Goal: Information Seeking & Learning: Learn about a topic

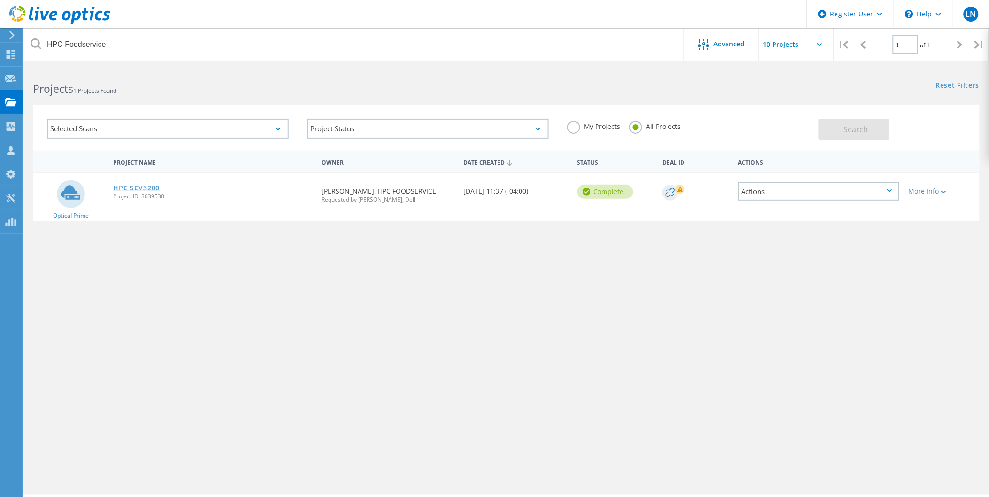
click at [137, 185] on link "HPC SCV3200" at bounding box center [136, 188] width 46 height 7
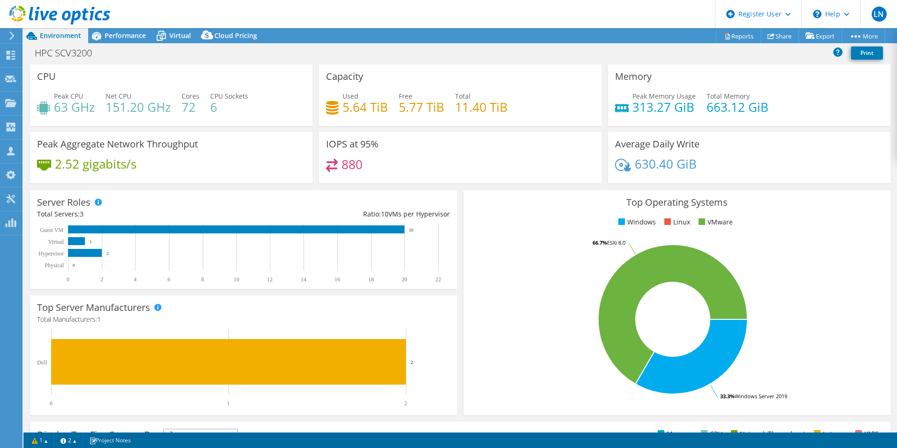
select select "USEast"
select select "USD"
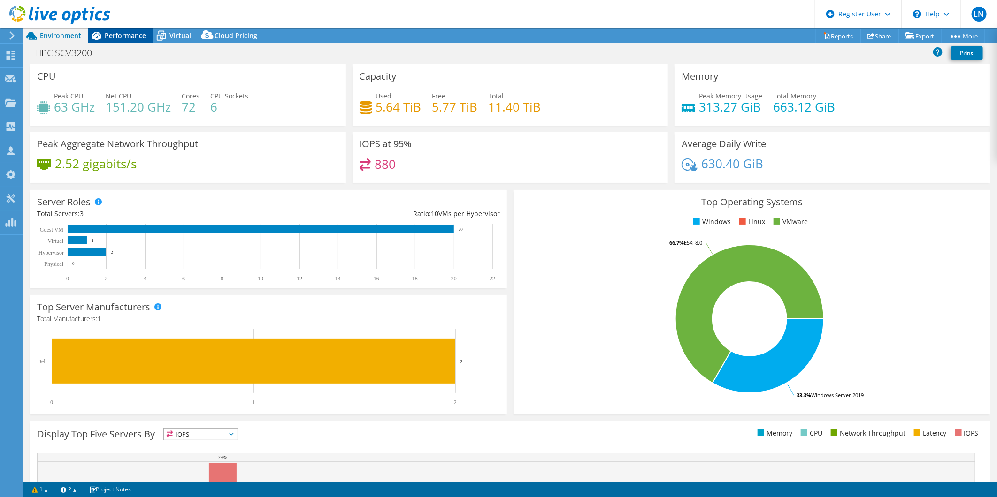
click at [127, 33] on span "Performance" at bounding box center [125, 35] width 41 height 9
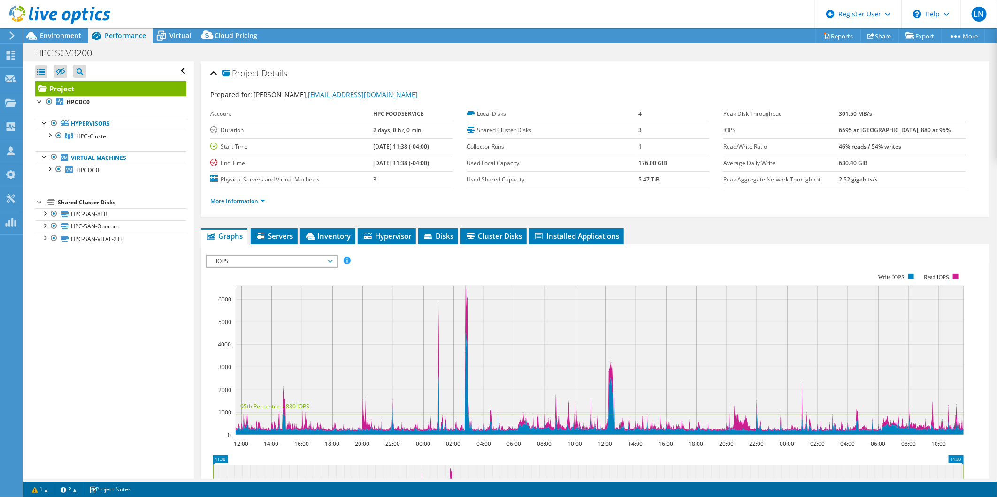
click at [266, 259] on span "IOPS" at bounding box center [271, 261] width 121 height 11
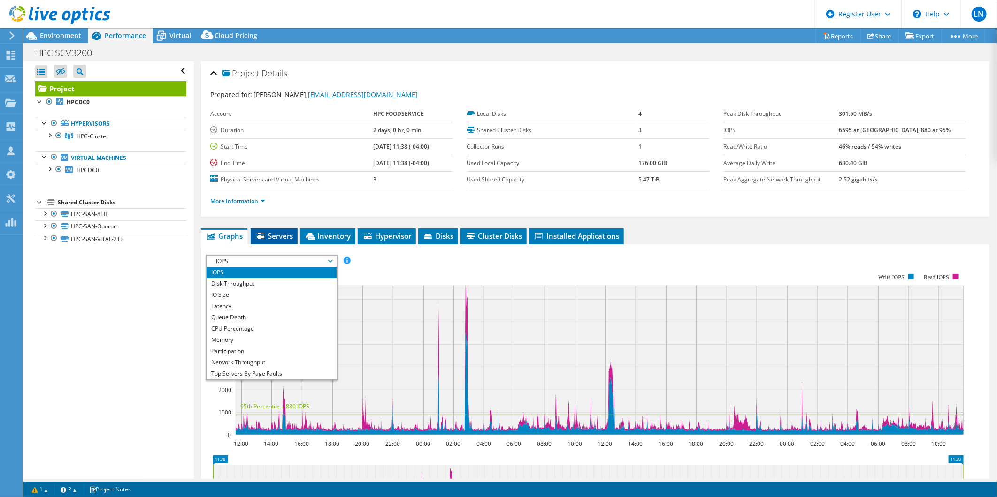
click at [282, 231] on span "Servers" at bounding box center [274, 235] width 38 height 9
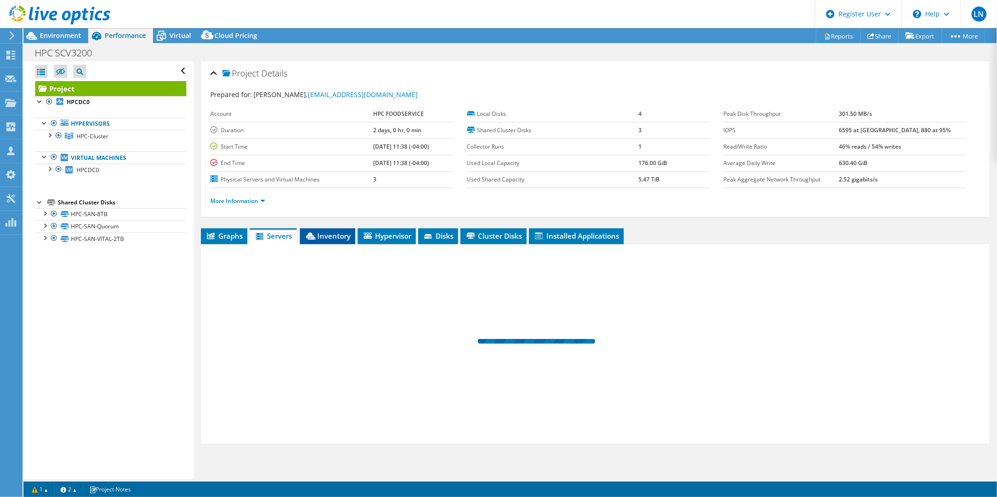
click at [345, 232] on span "Inventory" at bounding box center [328, 235] width 46 height 9
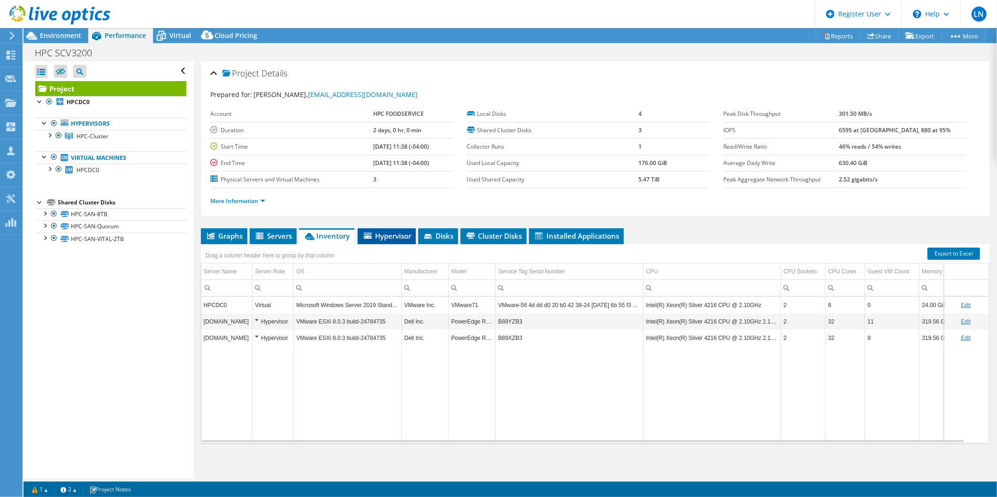
click at [396, 233] on span "Hypervisor" at bounding box center [386, 235] width 49 height 9
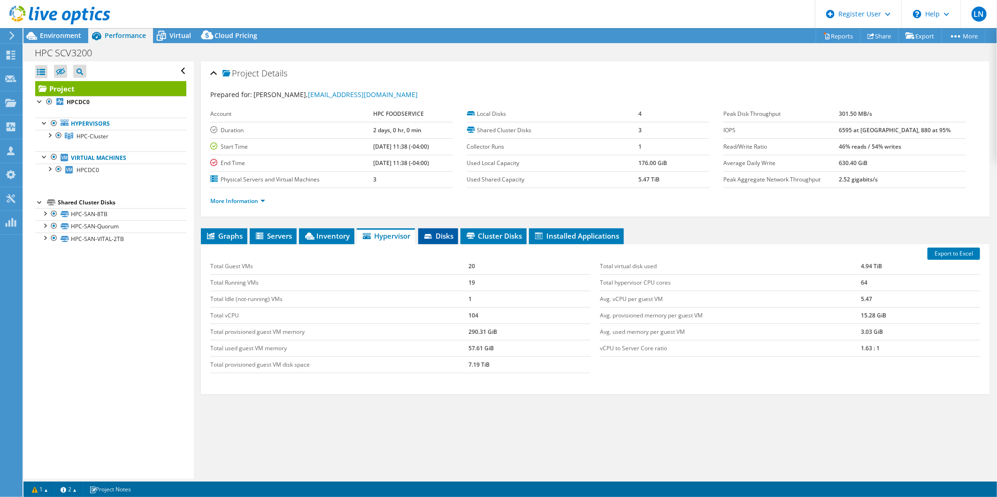
click at [435, 236] on span "Disks" at bounding box center [438, 235] width 30 height 9
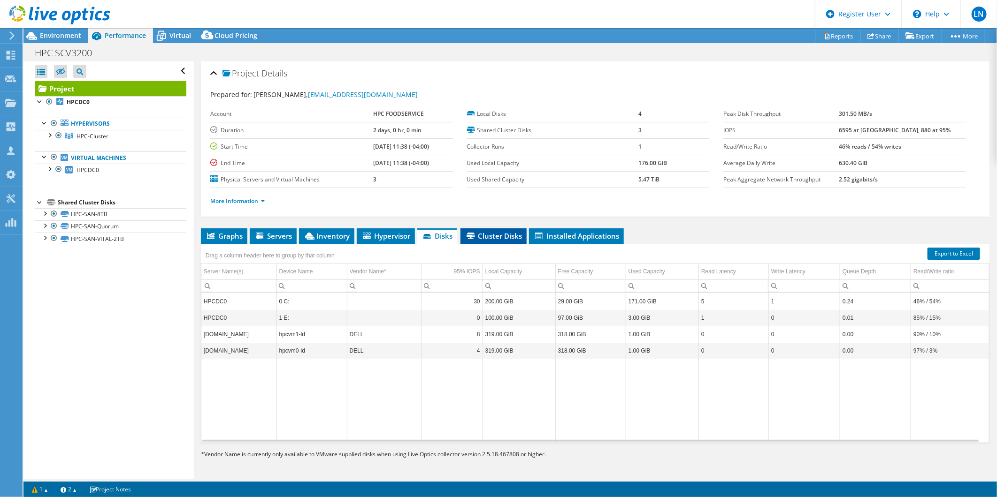
click at [514, 229] on li "Cluster Disks" at bounding box center [493, 237] width 66 height 16
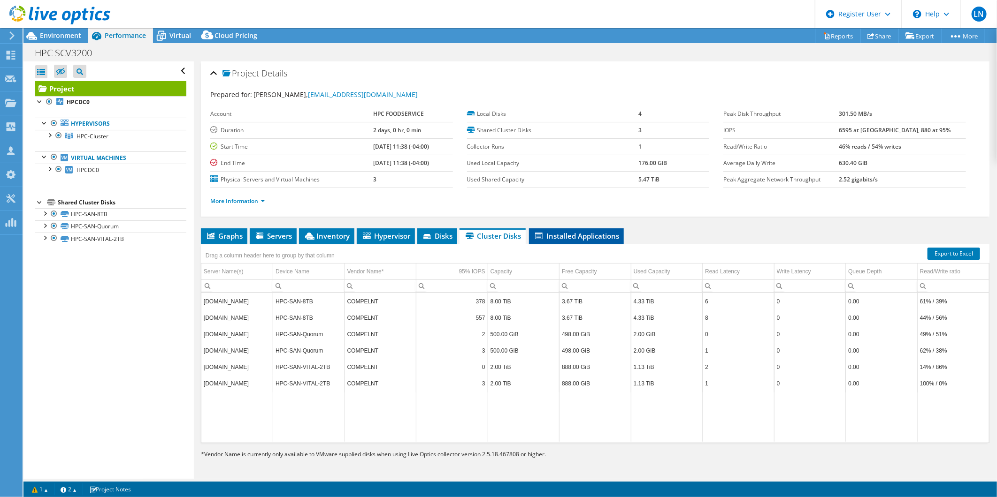
click at [581, 230] on li "Installed Applications" at bounding box center [576, 237] width 95 height 16
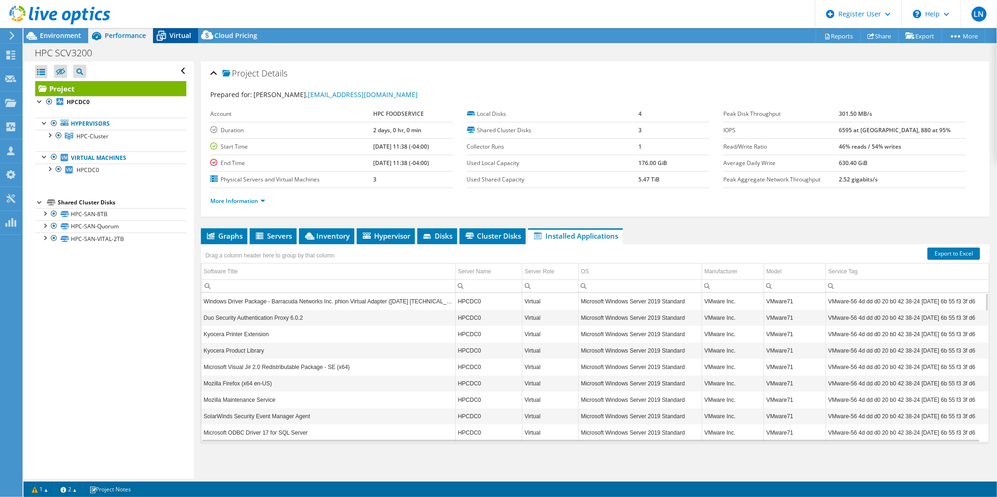
click at [184, 35] on span "Virtual" at bounding box center [180, 35] width 22 height 9
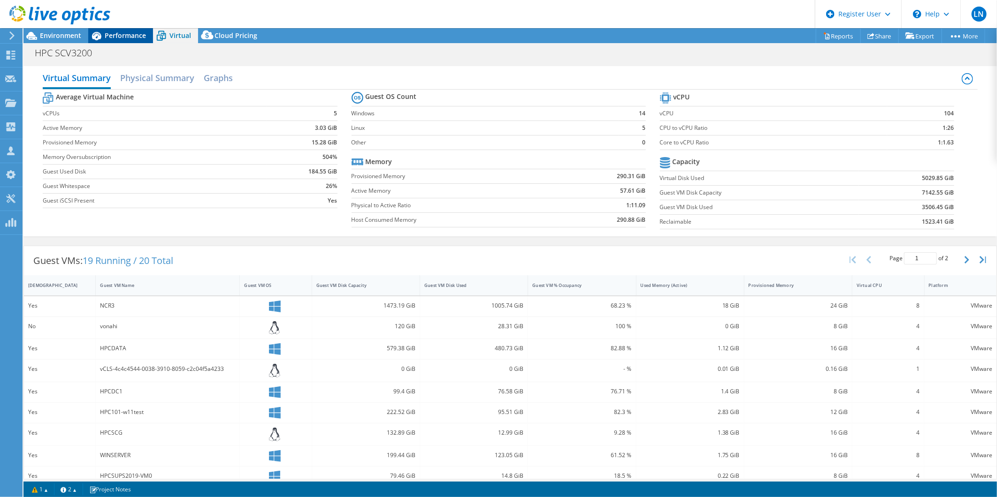
click at [104, 33] on icon at bounding box center [96, 36] width 16 height 16
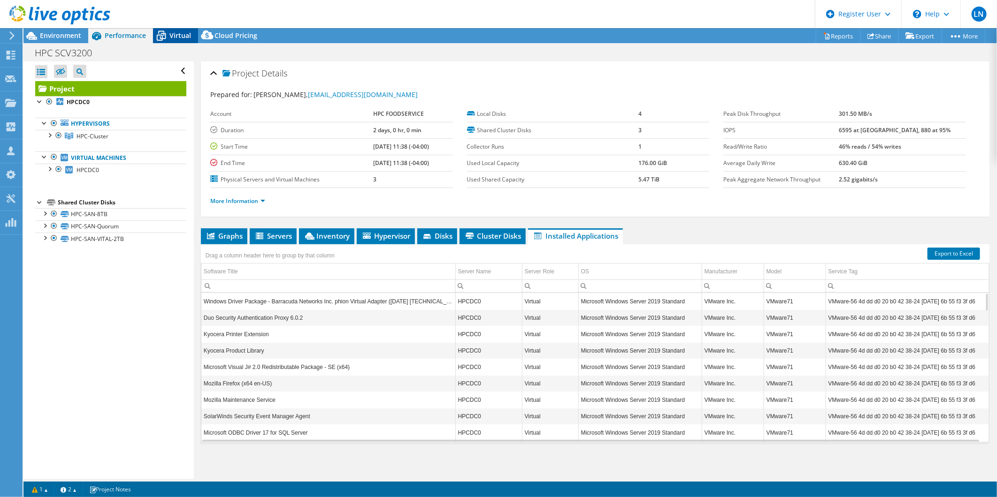
click at [171, 36] on span "Virtual" at bounding box center [180, 35] width 22 height 9
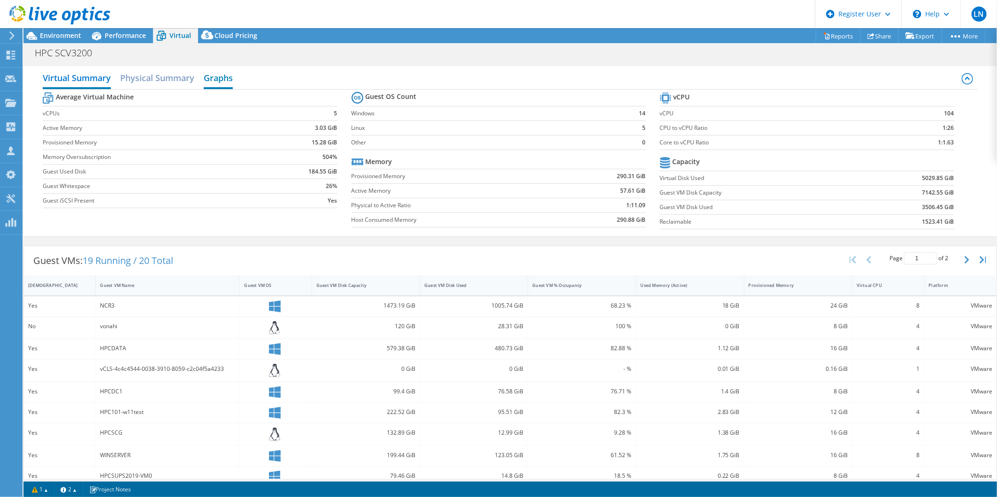
click at [226, 75] on h2 "Graphs" at bounding box center [218, 79] width 29 height 21
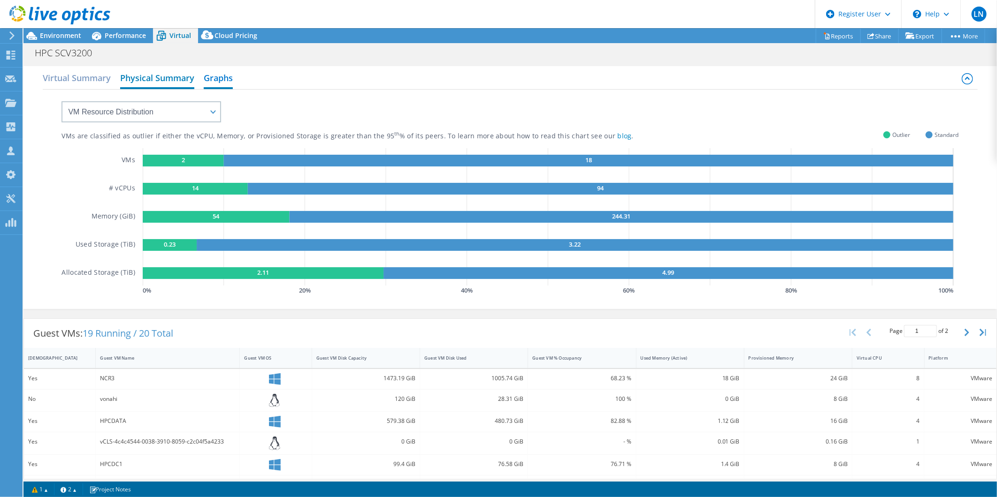
click at [135, 81] on h2 "Physical Summary" at bounding box center [157, 79] width 74 height 21
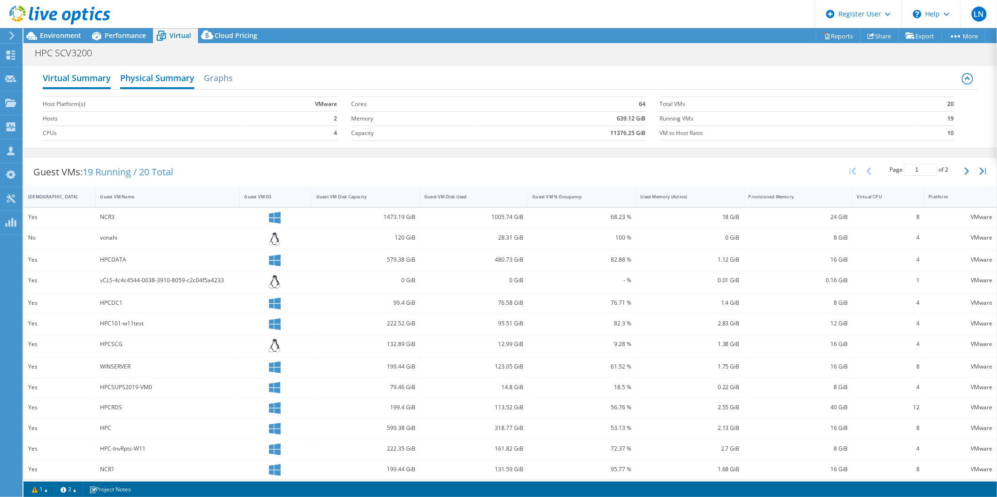
click at [87, 82] on h2 "Virtual Summary" at bounding box center [77, 79] width 68 height 21
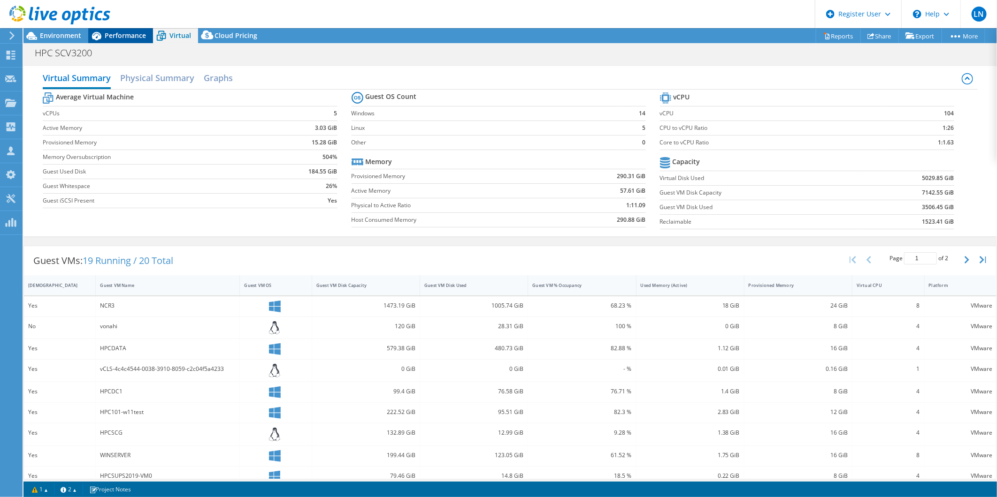
click at [131, 35] on span "Performance" at bounding box center [125, 35] width 41 height 9
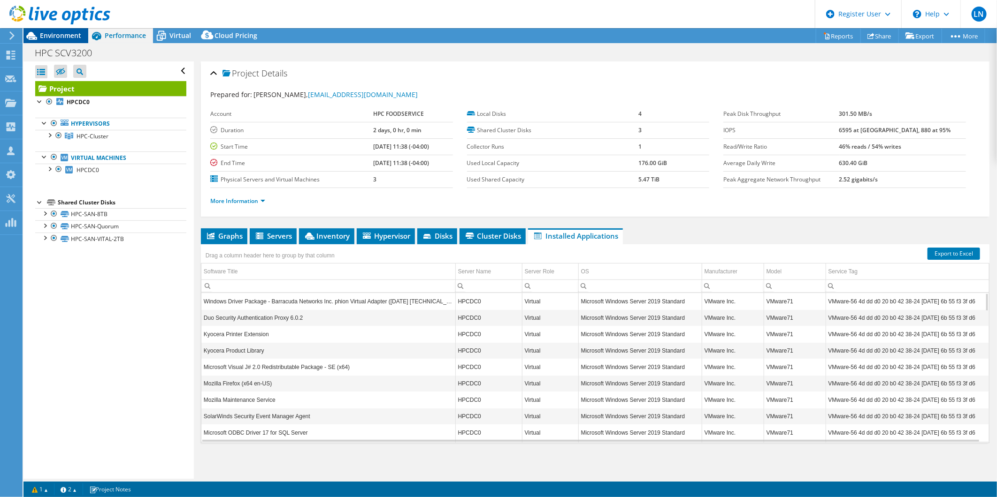
click at [43, 33] on span "Environment" at bounding box center [60, 35] width 41 height 9
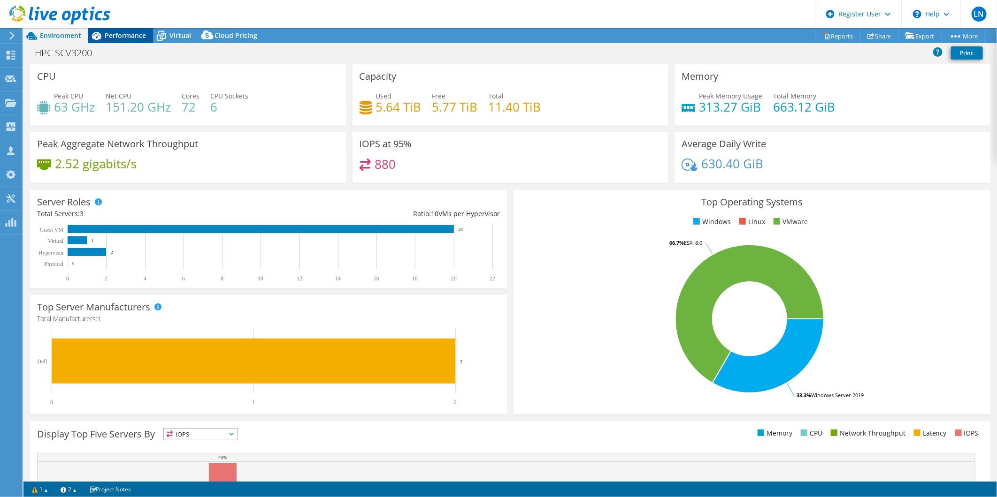
click at [137, 31] on span "Performance" at bounding box center [125, 35] width 41 height 9
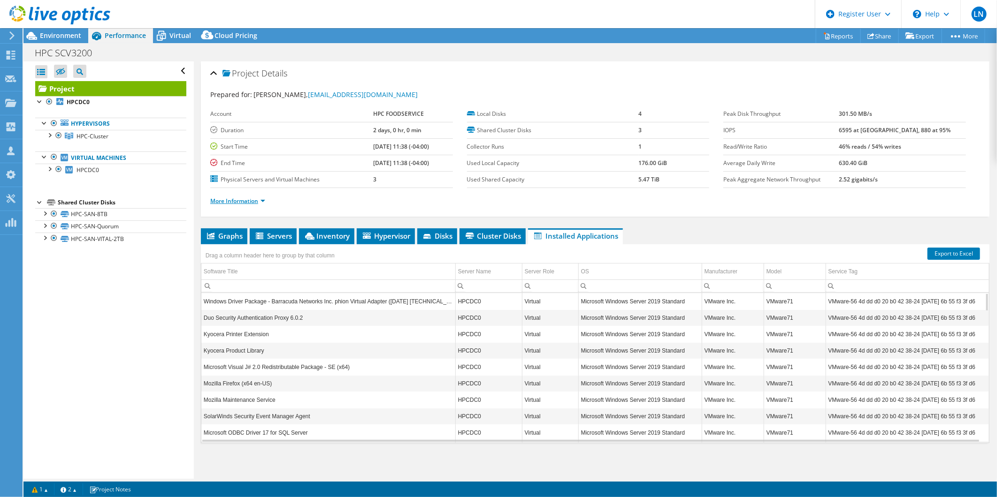
click at [259, 203] on link "More Information" at bounding box center [237, 201] width 55 height 8
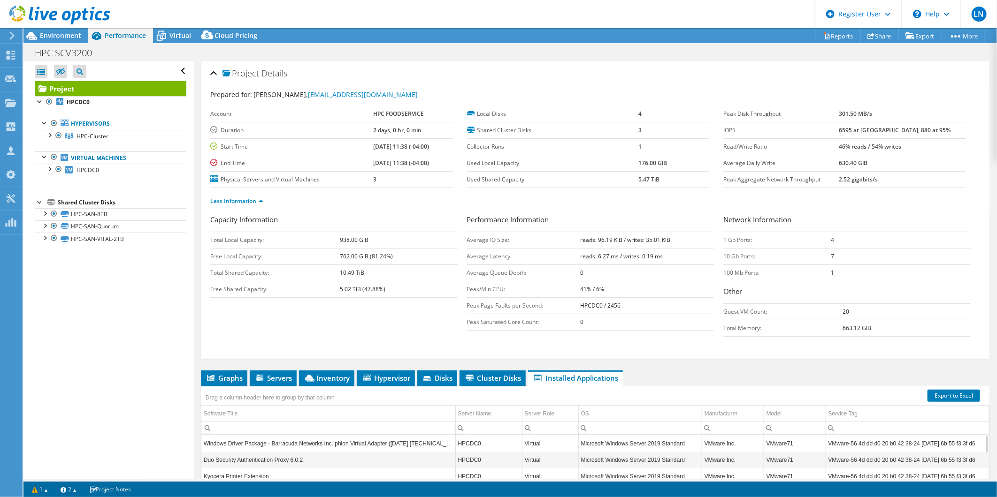
click at [183, 27] on header "LN Dell User [PERSON_NAME] [PERSON_NAME][EMAIL_ADDRESS][PERSON_NAME][DOMAIN_NAM…" at bounding box center [498, 14] width 997 height 28
click at [183, 31] on span "Virtual" at bounding box center [180, 35] width 22 height 9
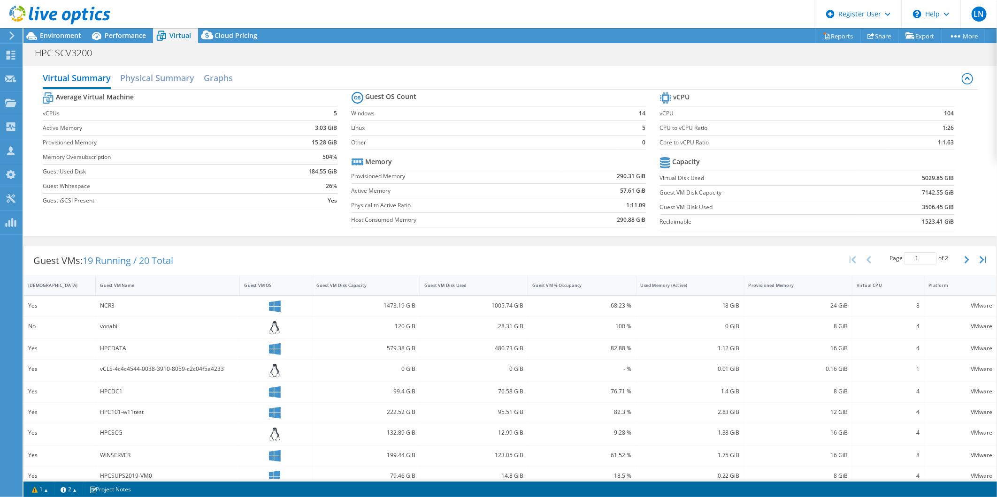
click at [69, 30] on div at bounding box center [55, 15] width 110 height 31
click at [73, 34] on span "Environment" at bounding box center [60, 35] width 41 height 9
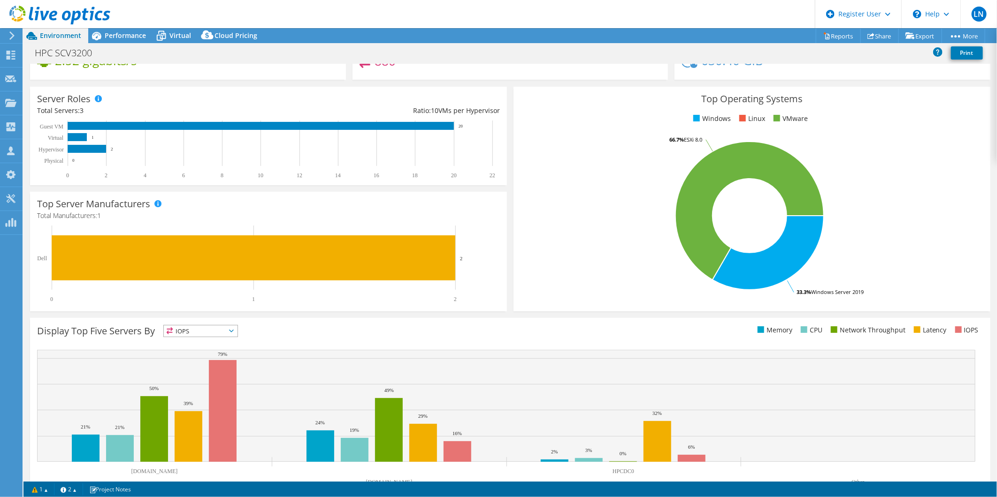
scroll to position [128, 0]
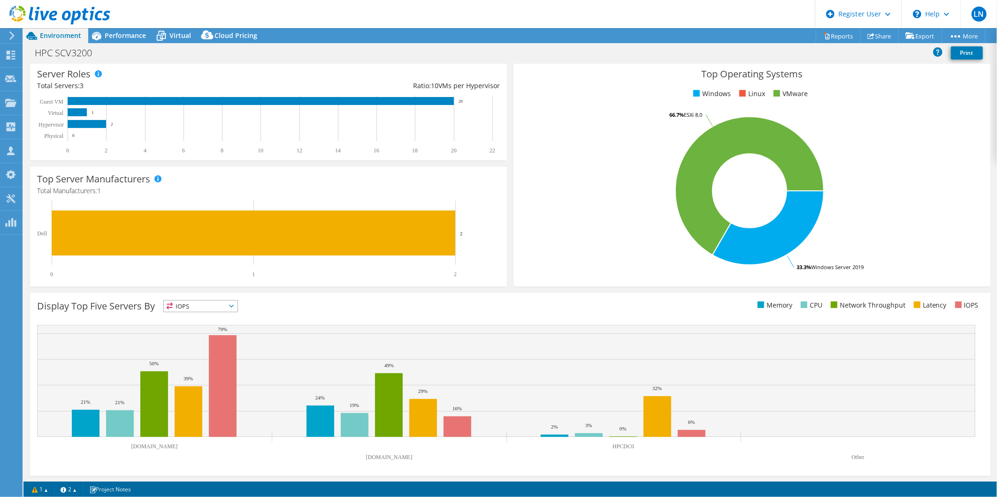
click at [234, 306] on icon at bounding box center [231, 306] width 5 height 3
click at [197, 331] on li "Memory" at bounding box center [201, 331] width 74 height 13
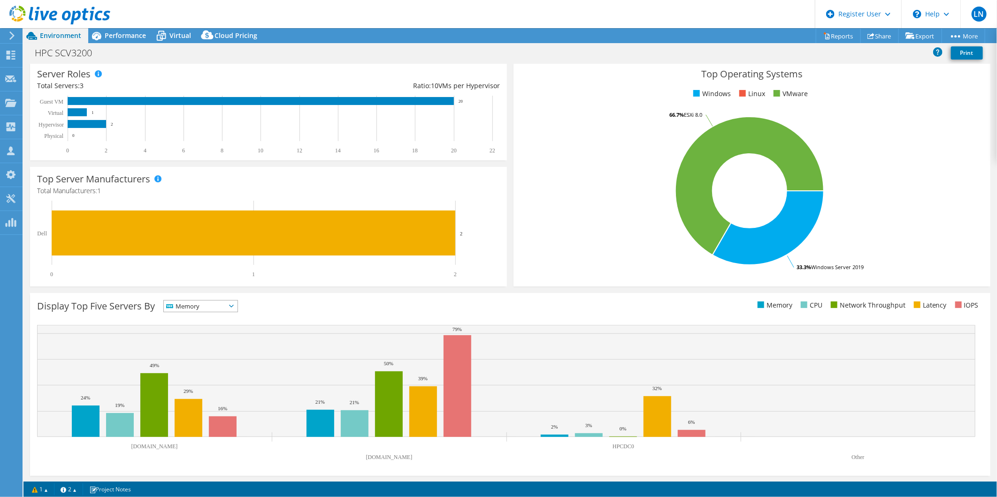
click at [234, 305] on icon at bounding box center [231, 306] width 5 height 3
click at [209, 344] on li "CPU" at bounding box center [201, 344] width 74 height 13
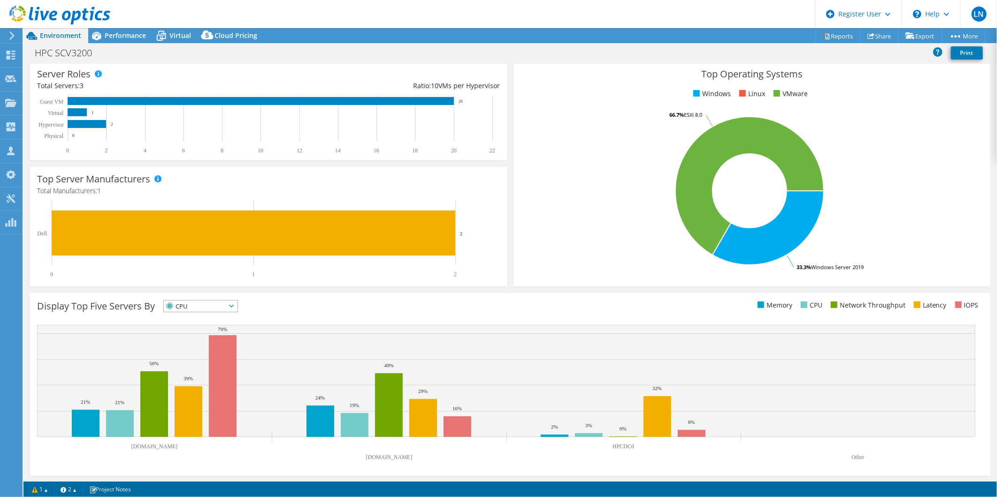
click at [237, 307] on span "CPU" at bounding box center [201, 306] width 74 height 11
click at [199, 358] on li "Network Throughput" at bounding box center [201, 357] width 74 height 13
click at [247, 305] on span "Network Throughput" at bounding box center [205, 306] width 83 height 11
click at [212, 374] on li "Latency" at bounding box center [211, 371] width 95 height 13
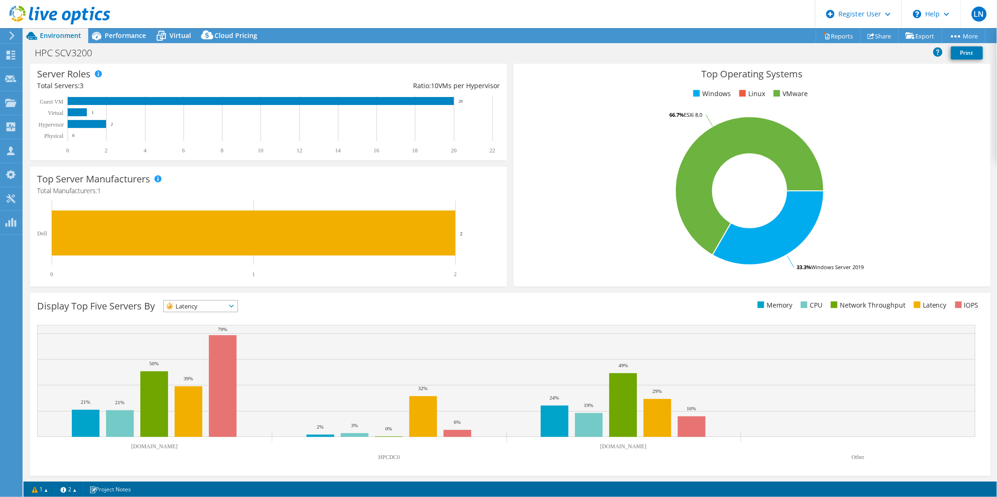
click at [236, 306] on span "Latency" at bounding box center [201, 306] width 74 height 11
click at [223, 317] on li "IOPS" at bounding box center [201, 318] width 74 height 13
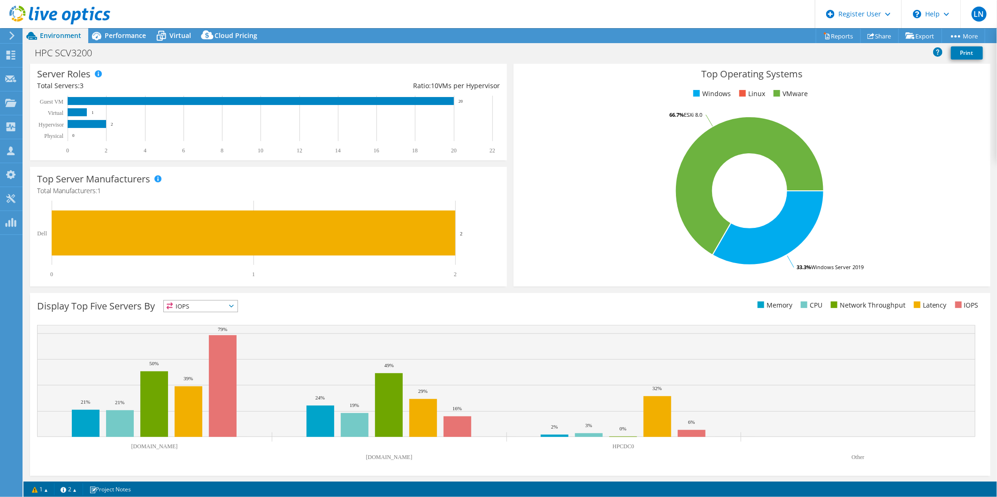
scroll to position [0, 0]
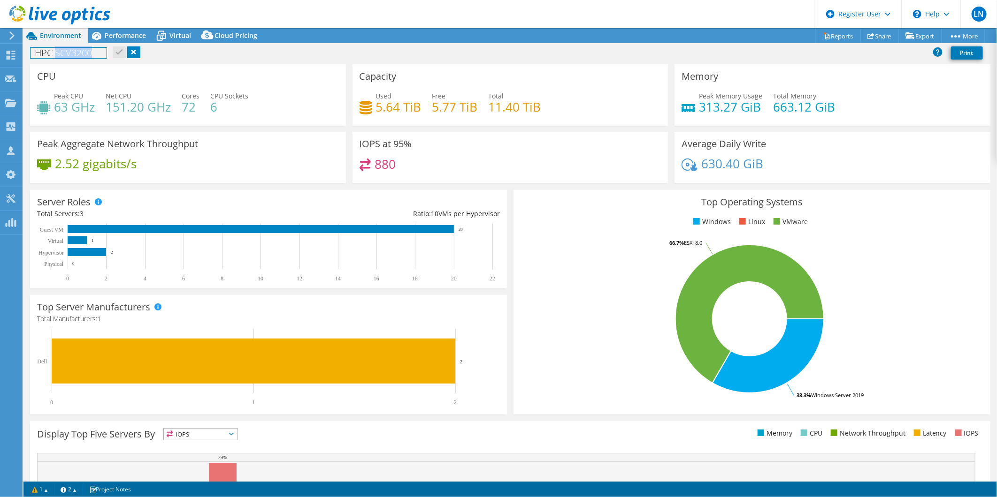
drag, startPoint x: 55, startPoint y: 56, endPoint x: 100, endPoint y: 55, distance: 45.5
click at [100, 55] on h1 "HPC SCV3200" at bounding box center [68, 53] width 76 height 10
copy h1 "SCV3200"
